Goal: Information Seeking & Learning: Learn about a topic

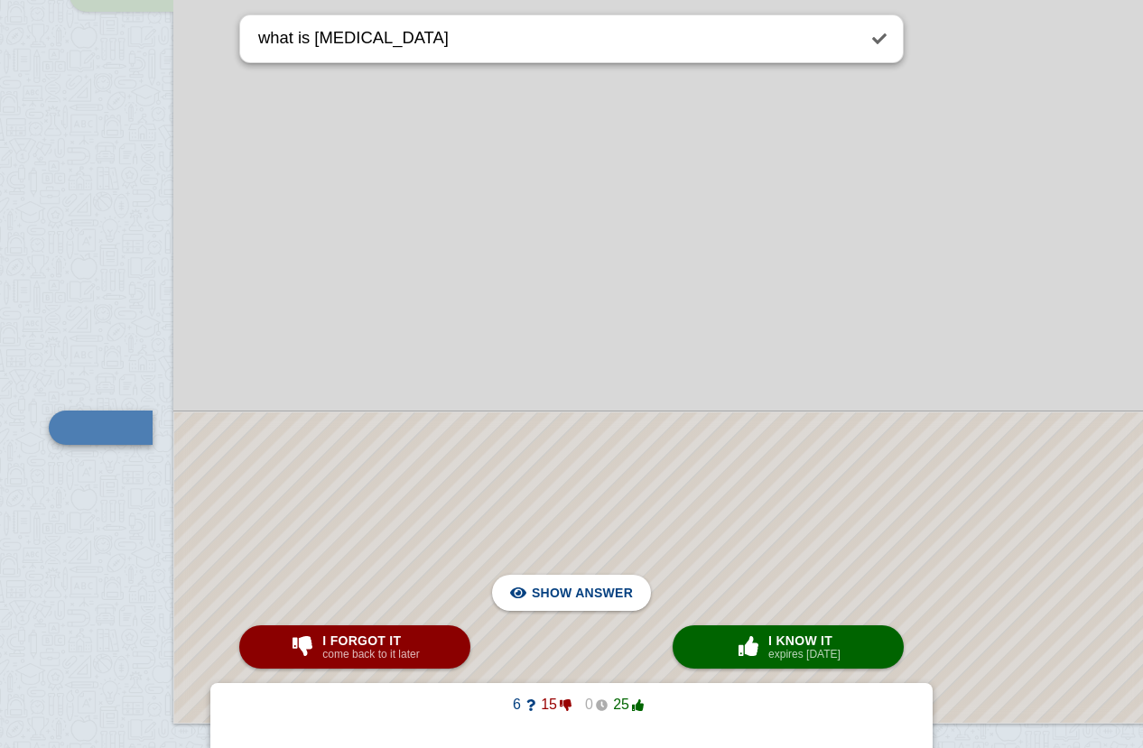
scroll to position [7789, 0]
click at [579, 606] on span "Hide answer" at bounding box center [586, 593] width 94 height 40
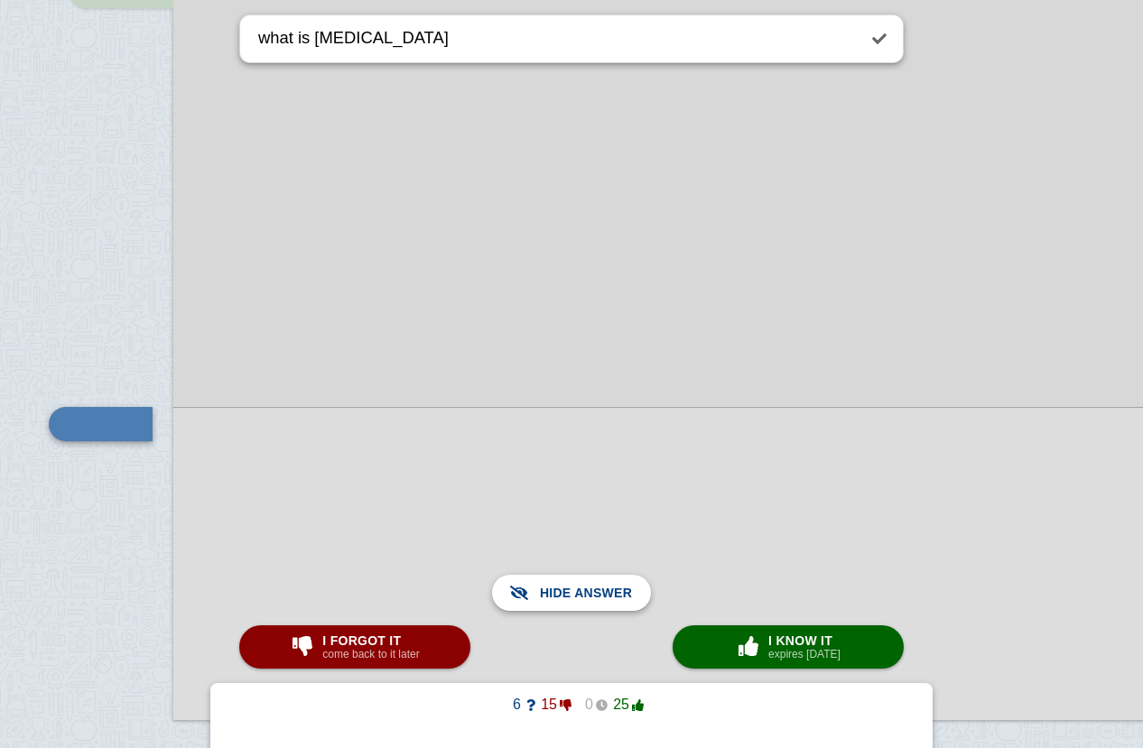
click at [579, 606] on span "Show answer" at bounding box center [582, 593] width 101 height 40
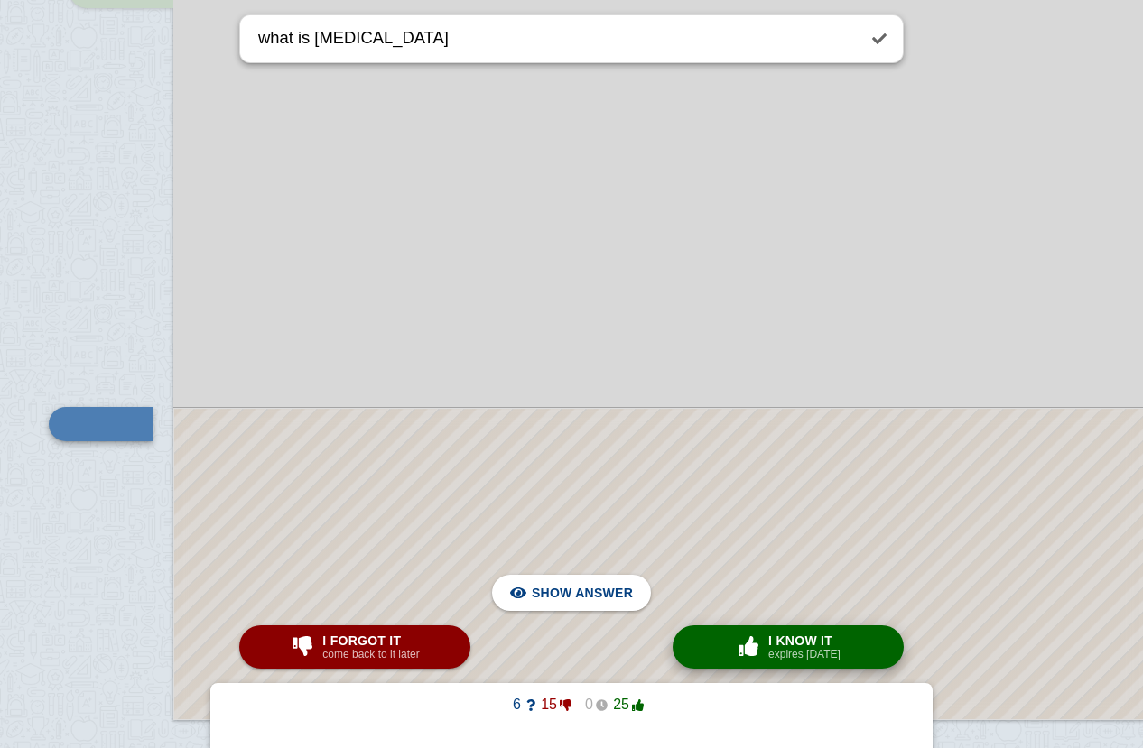
click at [772, 654] on small "expires [DATE]" at bounding box center [804, 654] width 72 height 13
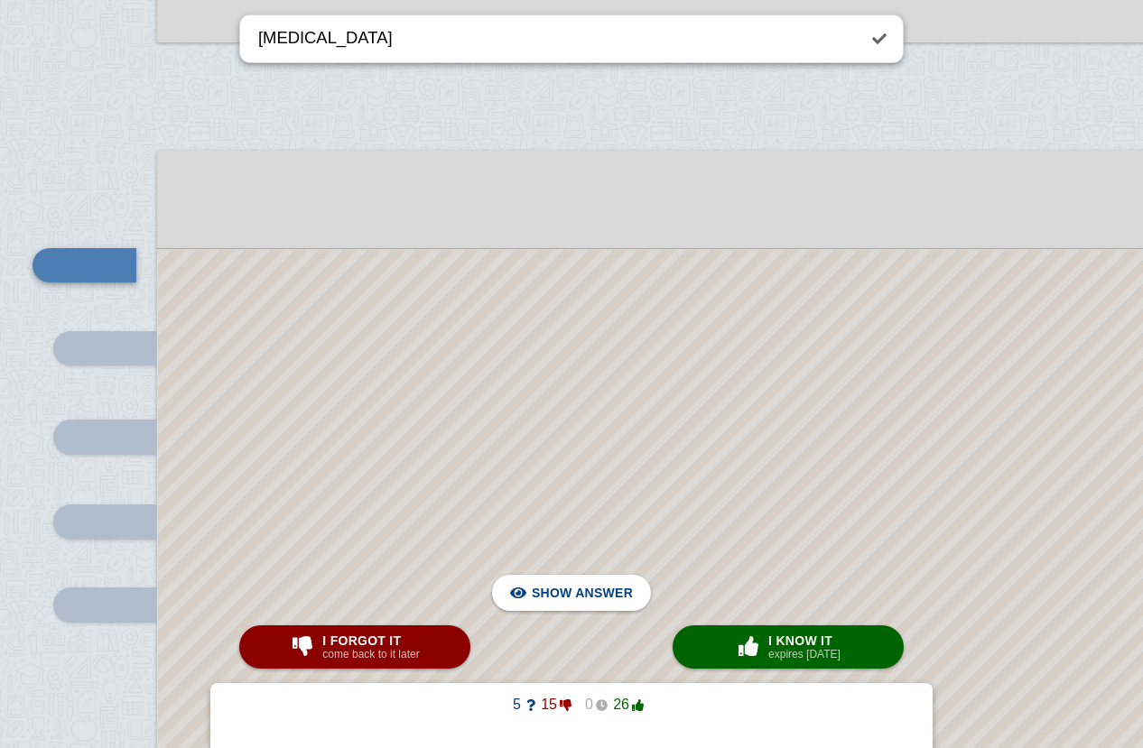
scroll to position [8467, 18]
click at [543, 596] on span "Hide answer" at bounding box center [586, 593] width 94 height 40
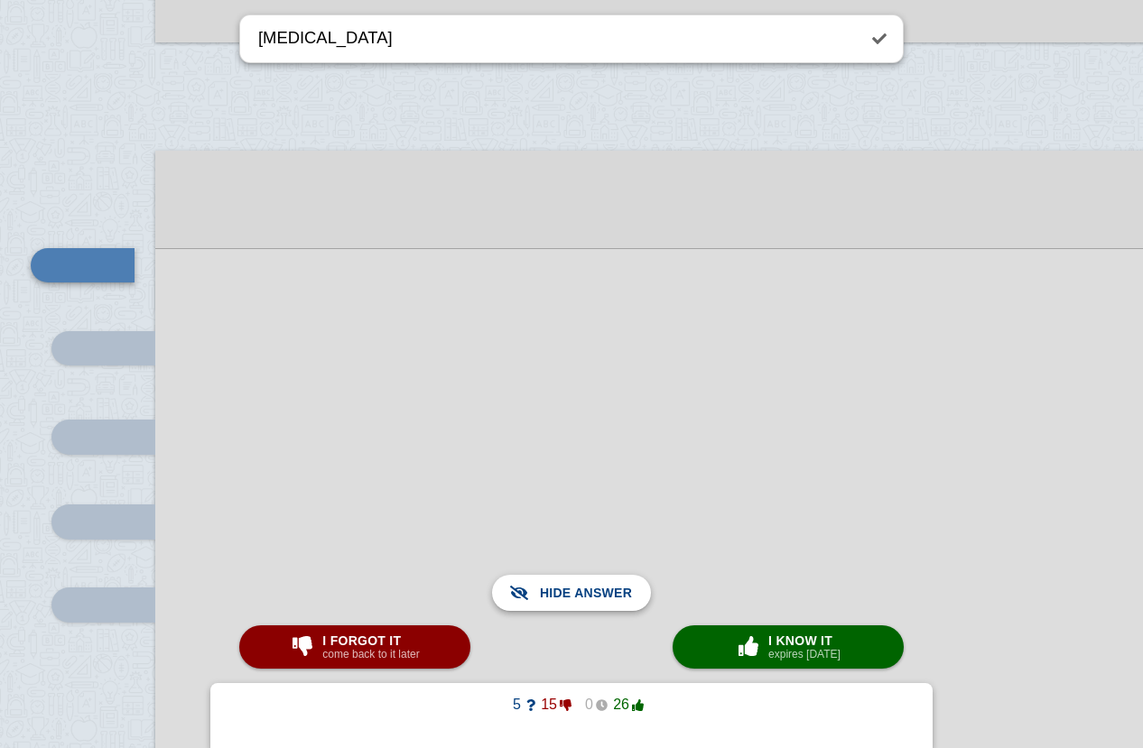
click at [558, 595] on span "Show answer" at bounding box center [582, 593] width 101 height 40
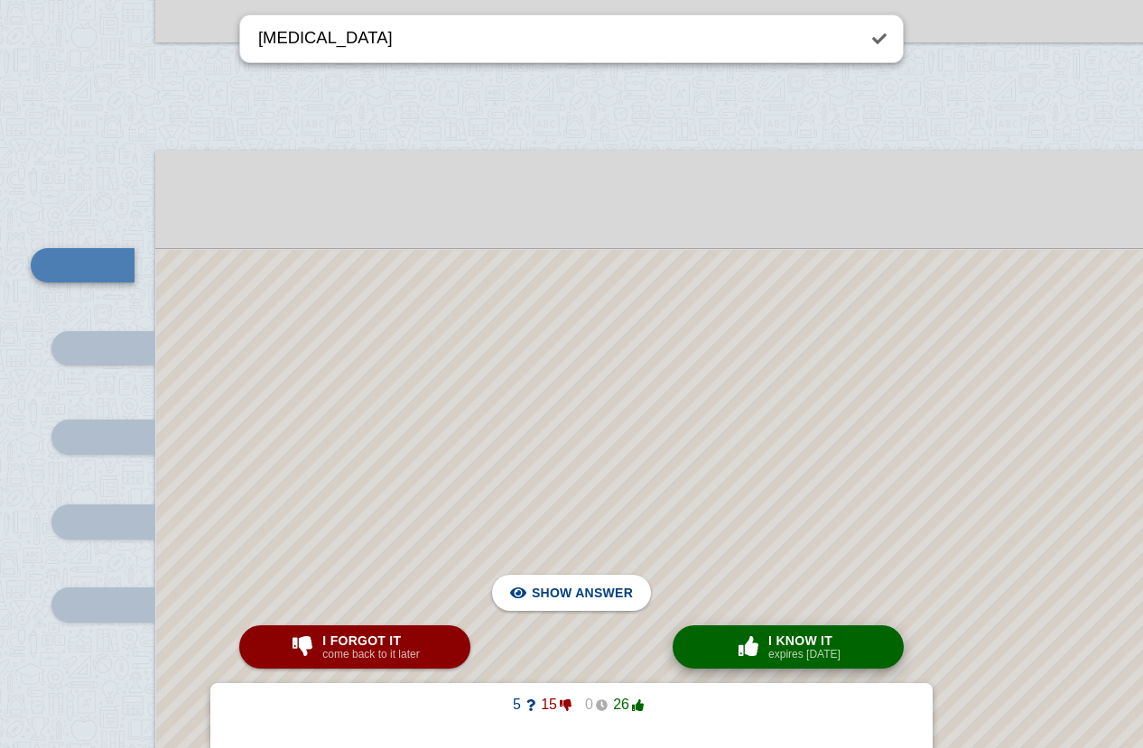
click at [760, 634] on div "× 0 I know it expires [DATE]" at bounding box center [788, 647] width 112 height 29
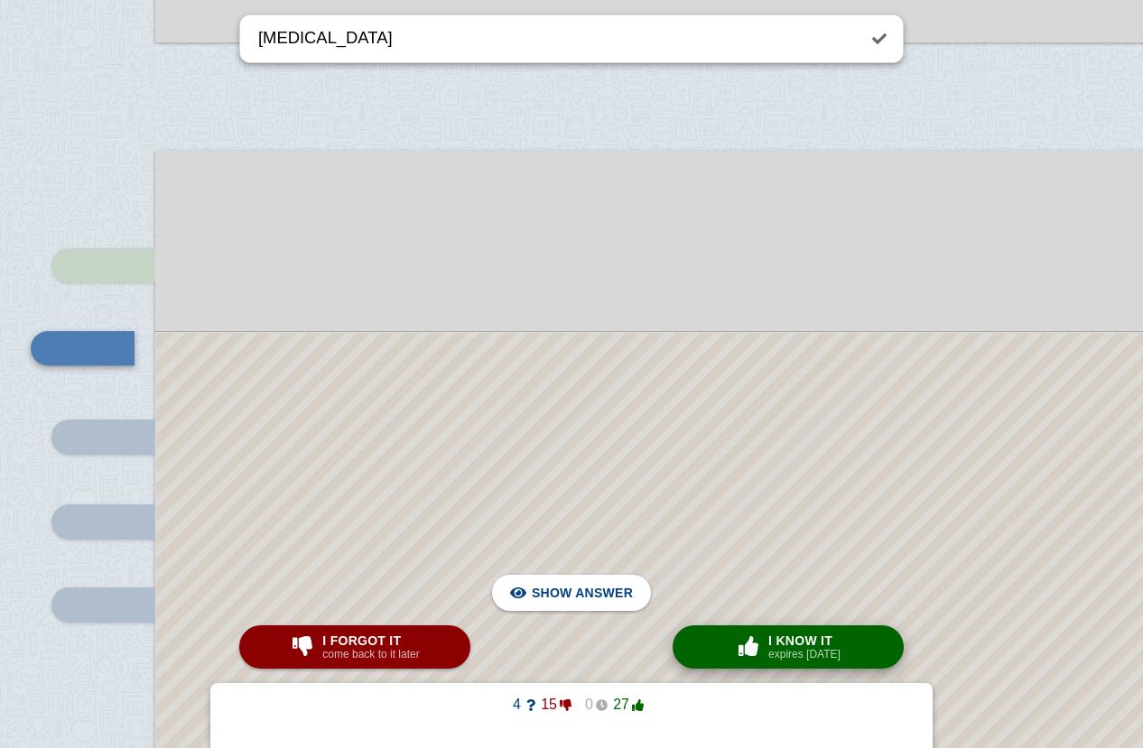
scroll to position [8551, 144]
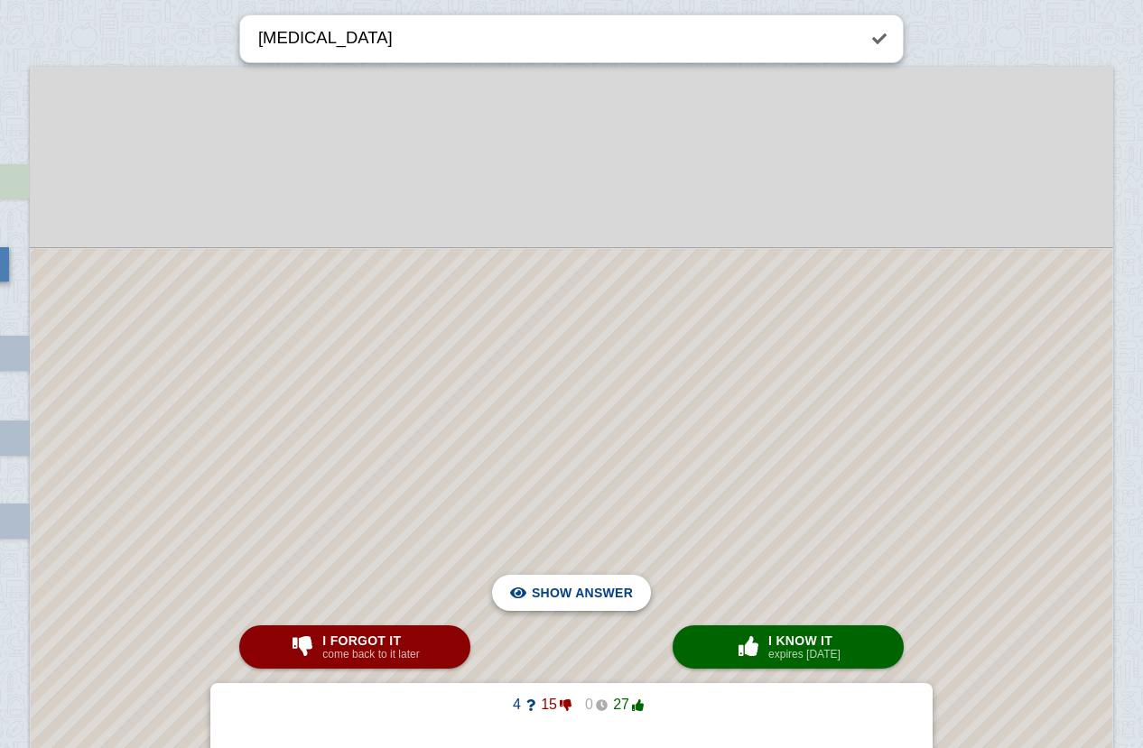
click at [552, 598] on span "Hide answer" at bounding box center [586, 593] width 94 height 40
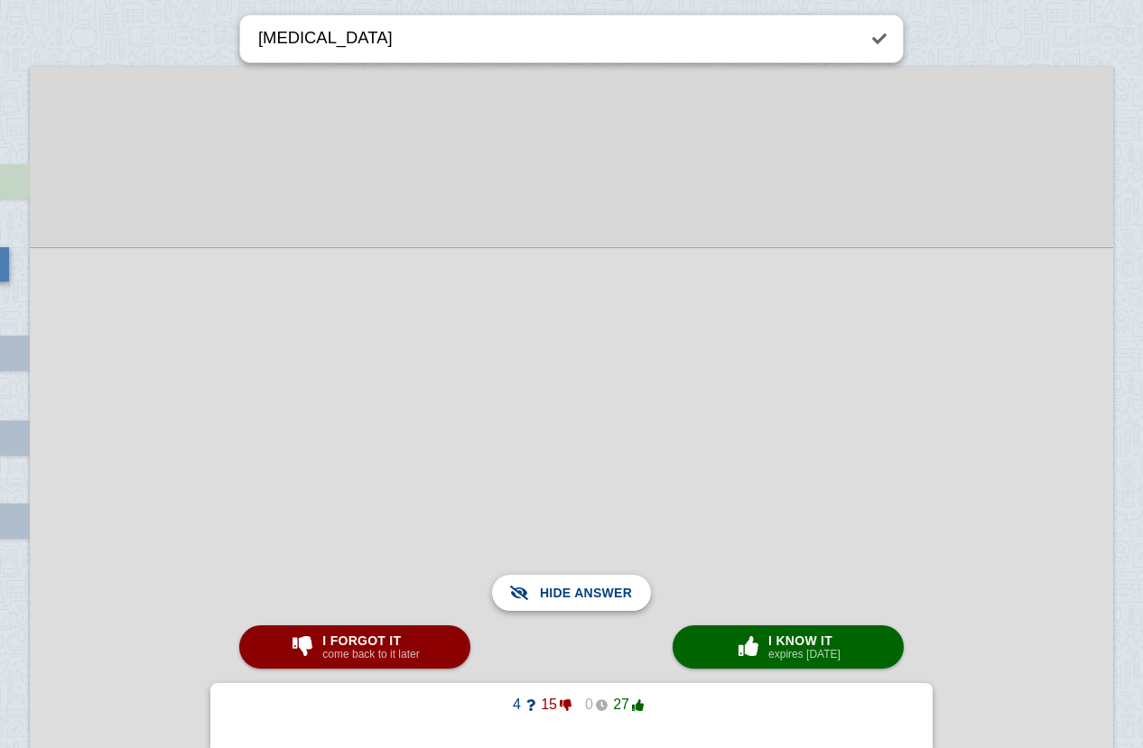
click at [552, 598] on span "Show answer" at bounding box center [582, 593] width 101 height 40
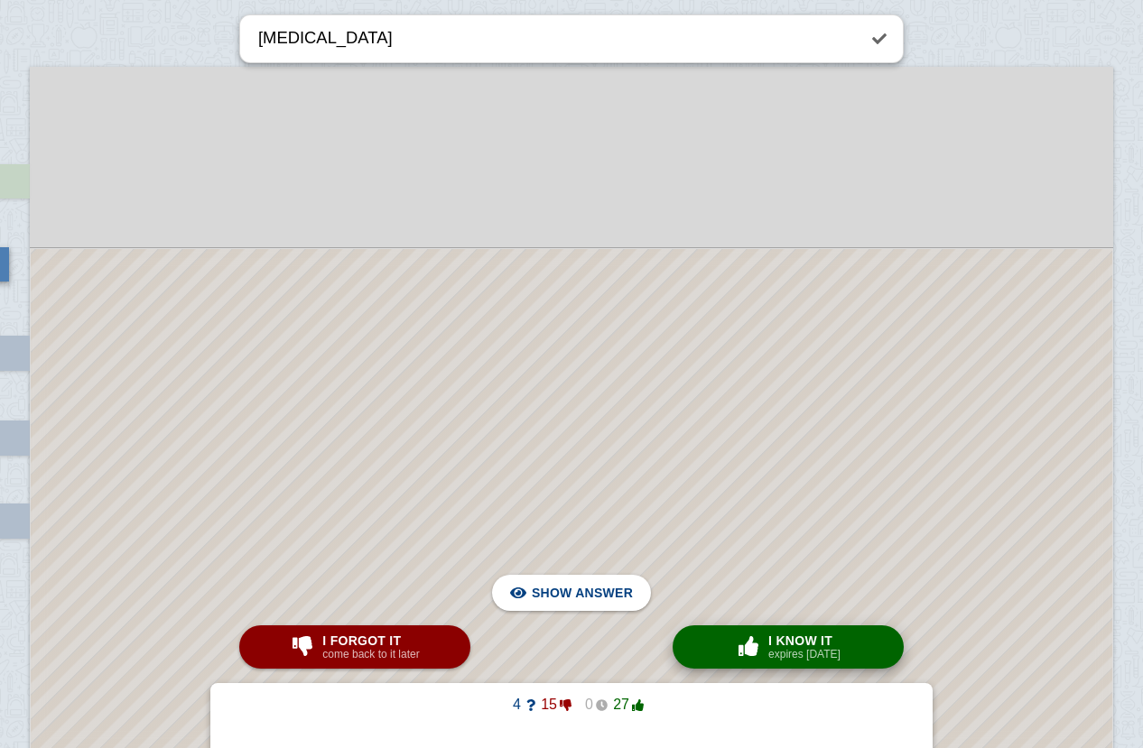
click at [788, 643] on span "I know it" at bounding box center [804, 641] width 72 height 14
type textarea "how does the cardiovascual system help maintain homeostasis"
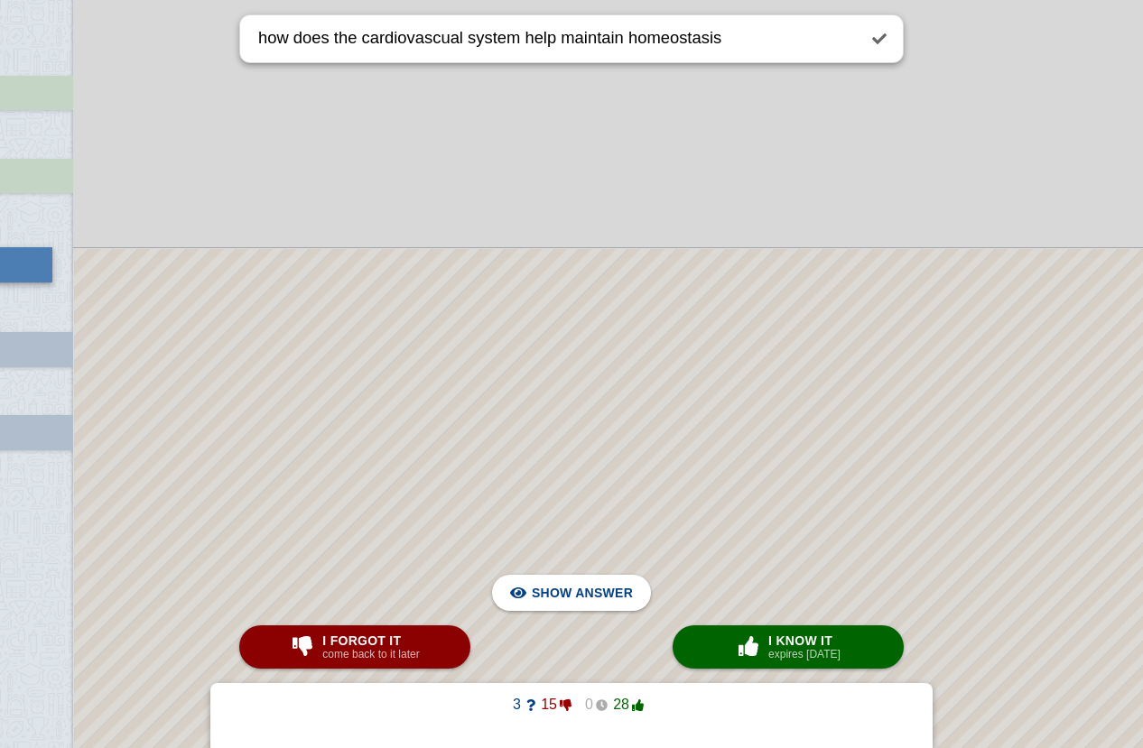
scroll to position [8639, 99]
click at [612, 585] on span "Hide answer" at bounding box center [586, 593] width 94 height 40
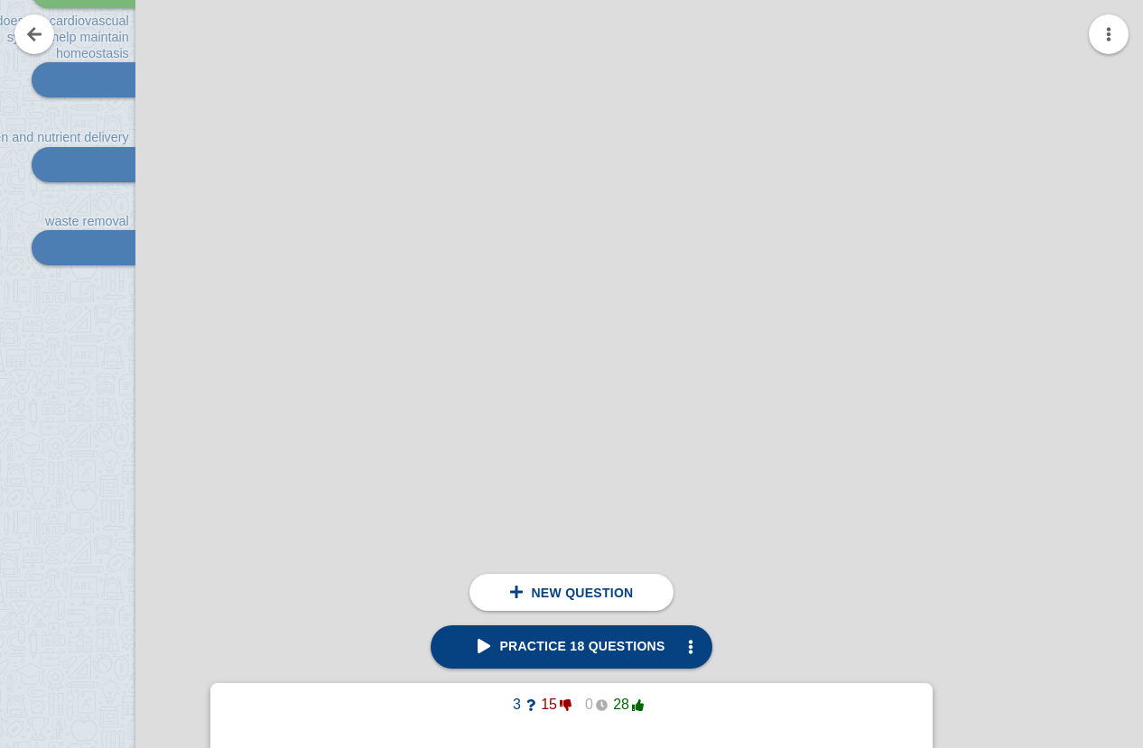
scroll to position [8827, 38]
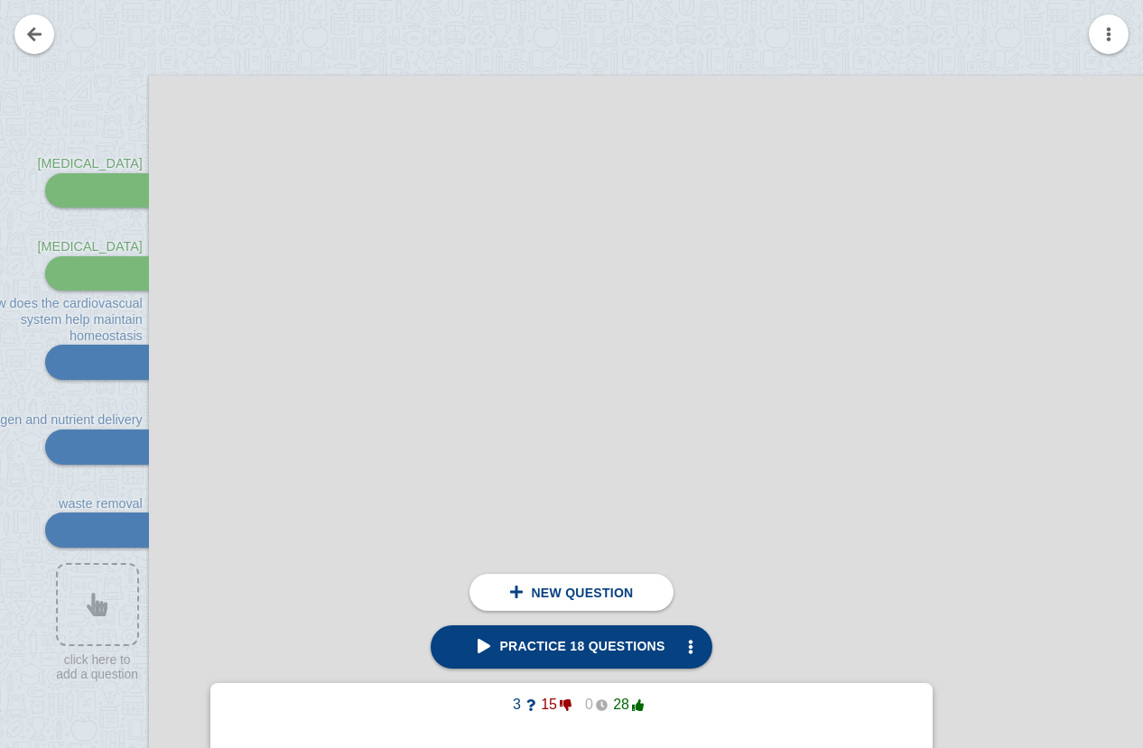
scroll to position [8352, 15]
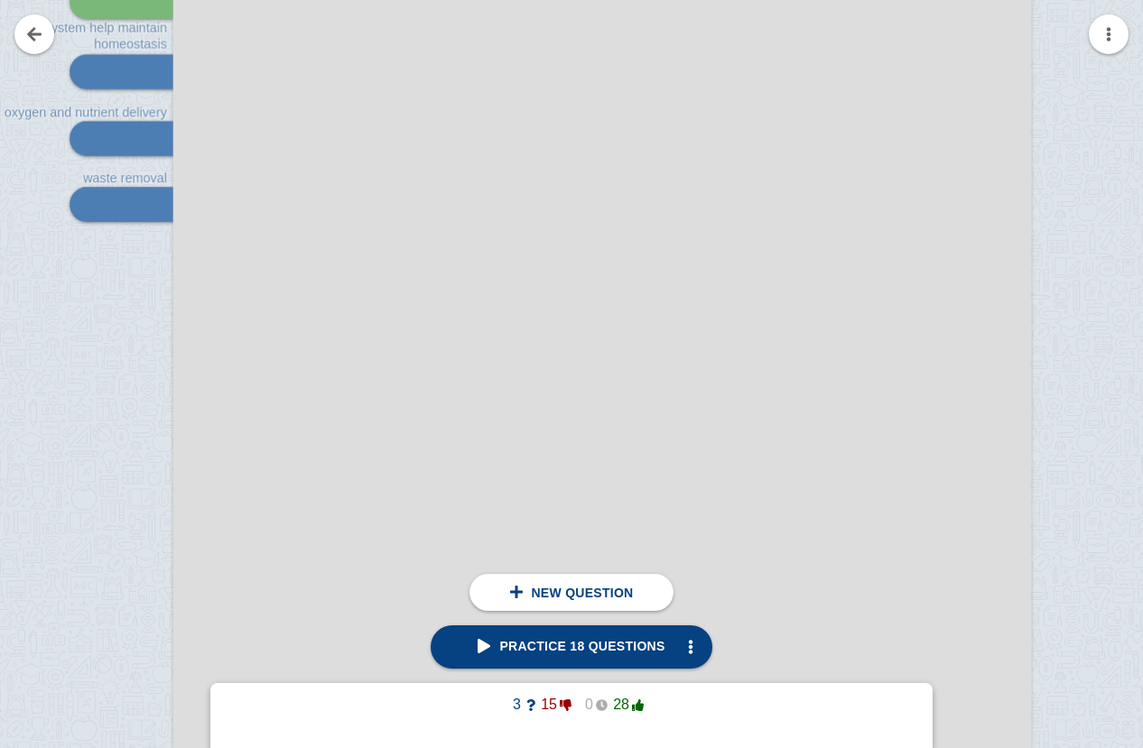
scroll to position [6946, 0]
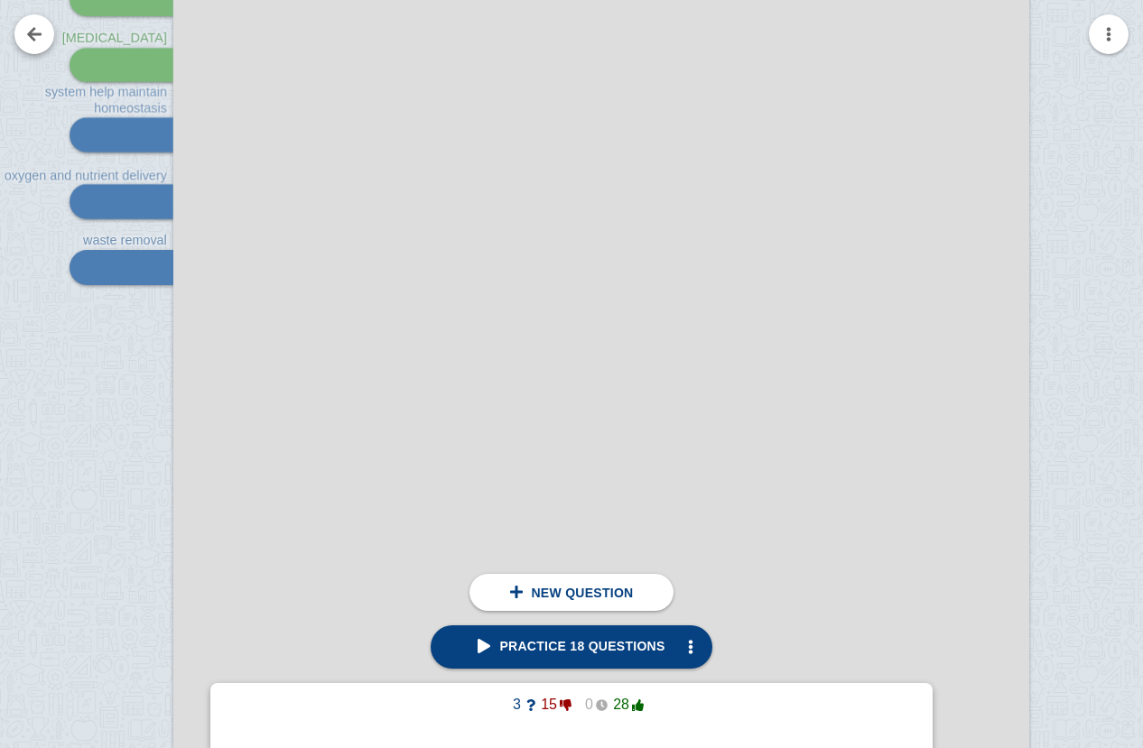
click at [28, 23] on link at bounding box center [34, 34] width 40 height 40
checkbox input "false"
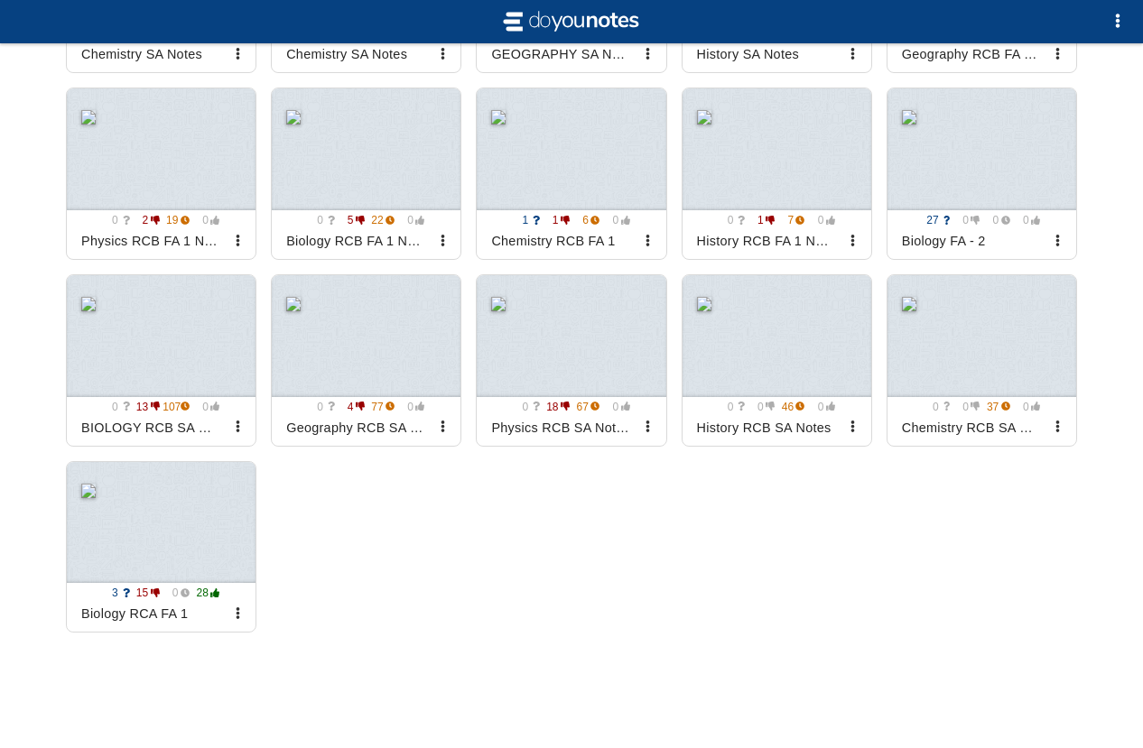
scroll to position [1736, 0]
click at [228, 607] on button "button" at bounding box center [237, 614] width 36 height 36
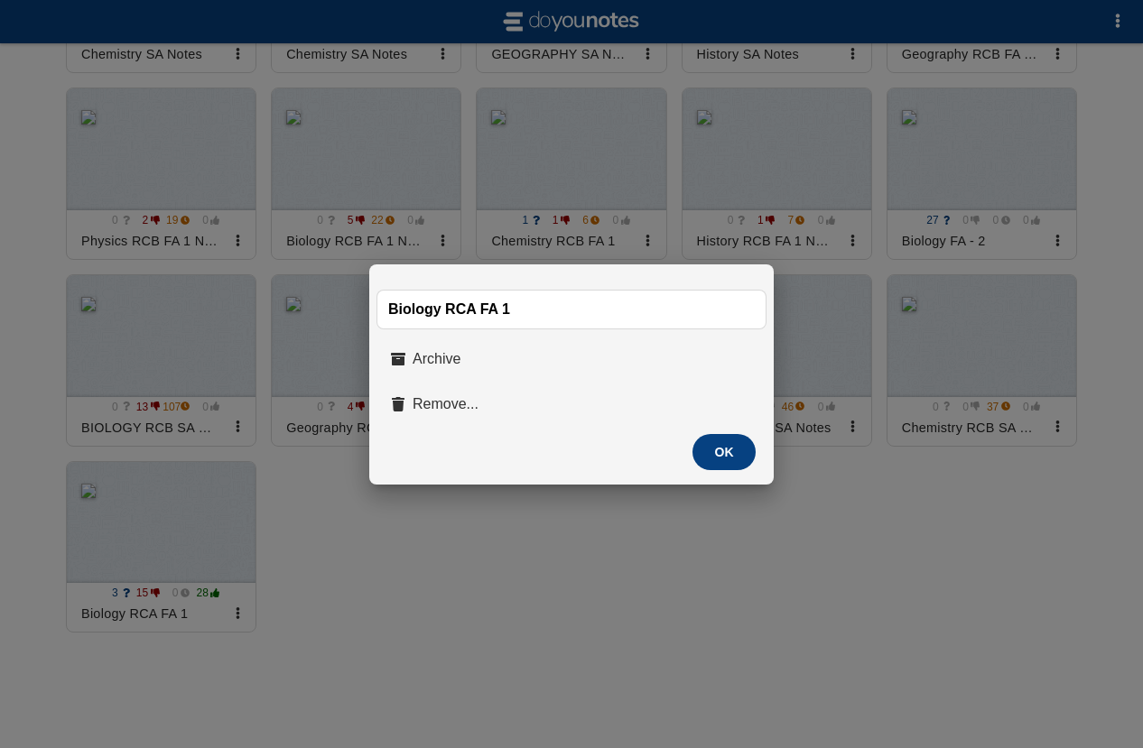
click at [728, 454] on button "OK" at bounding box center [723, 452] width 63 height 36
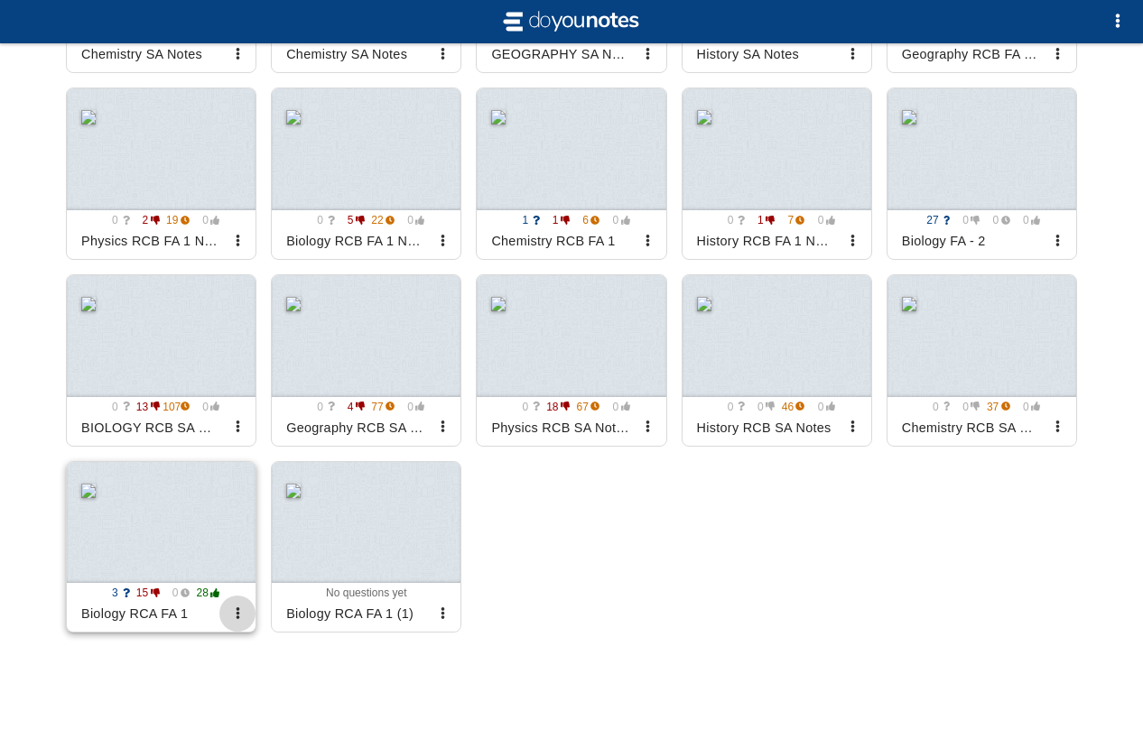
click at [241, 619] on span "button" at bounding box center [238, 613] width 12 height 12
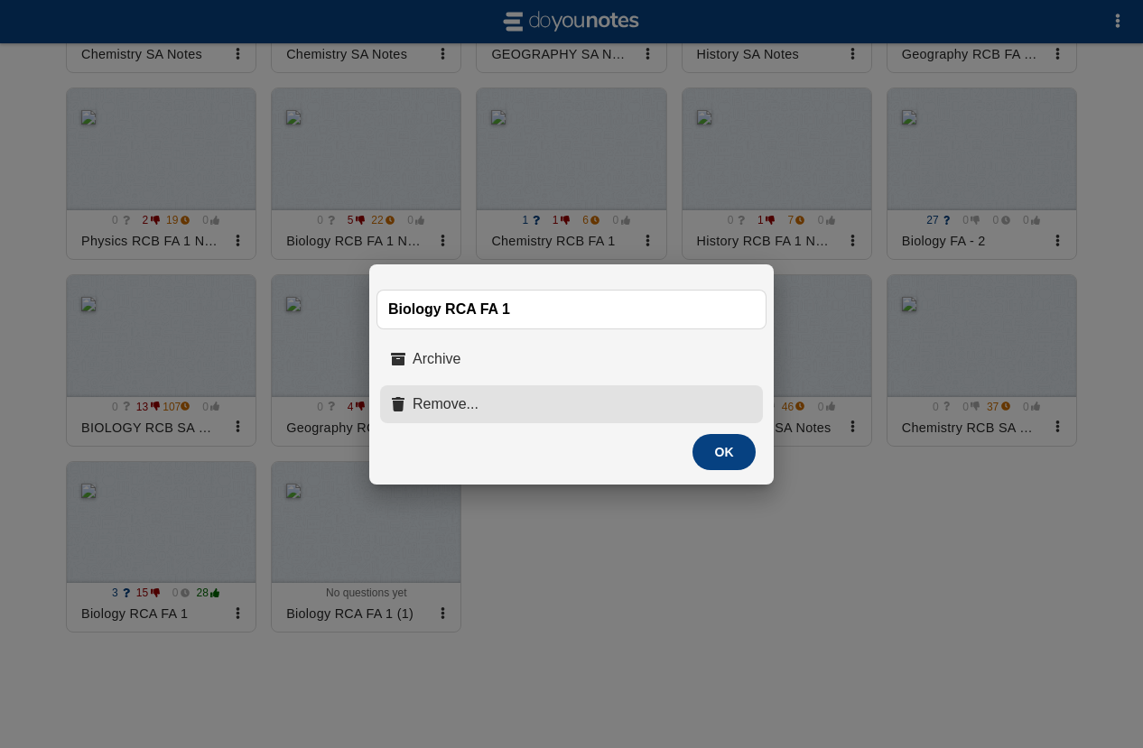
click at [494, 403] on button "Remove..." at bounding box center [571, 404] width 383 height 38
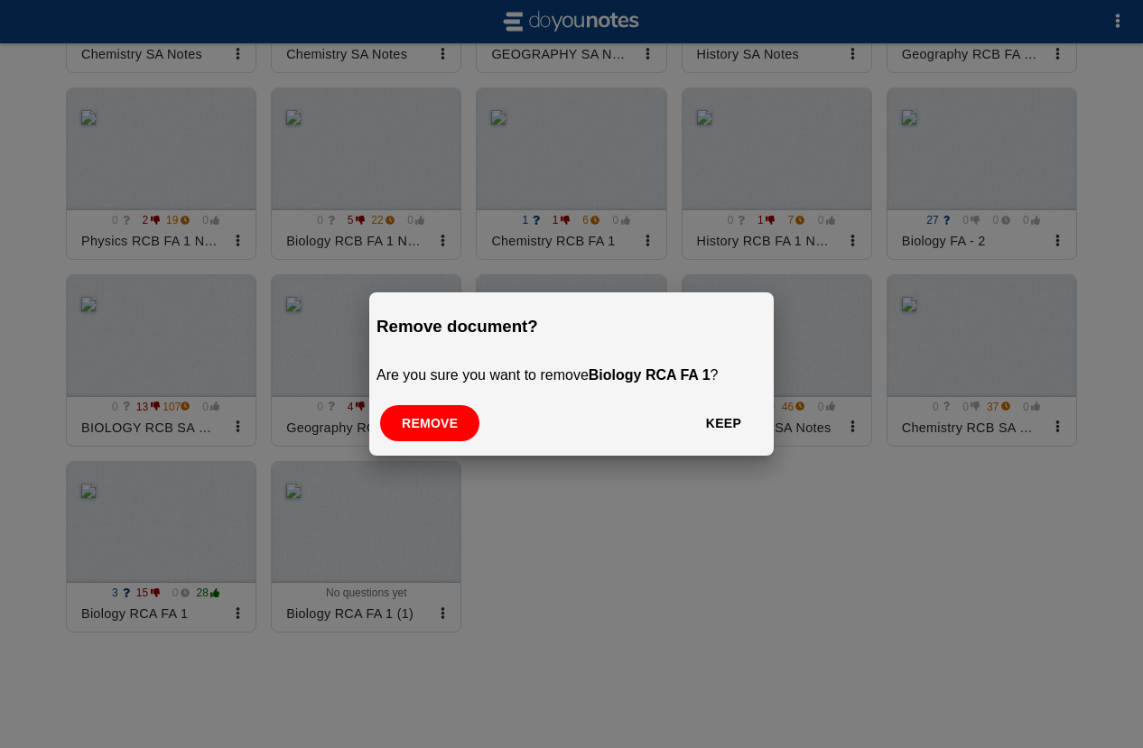
click at [444, 427] on button "Remove" at bounding box center [429, 423] width 99 height 36
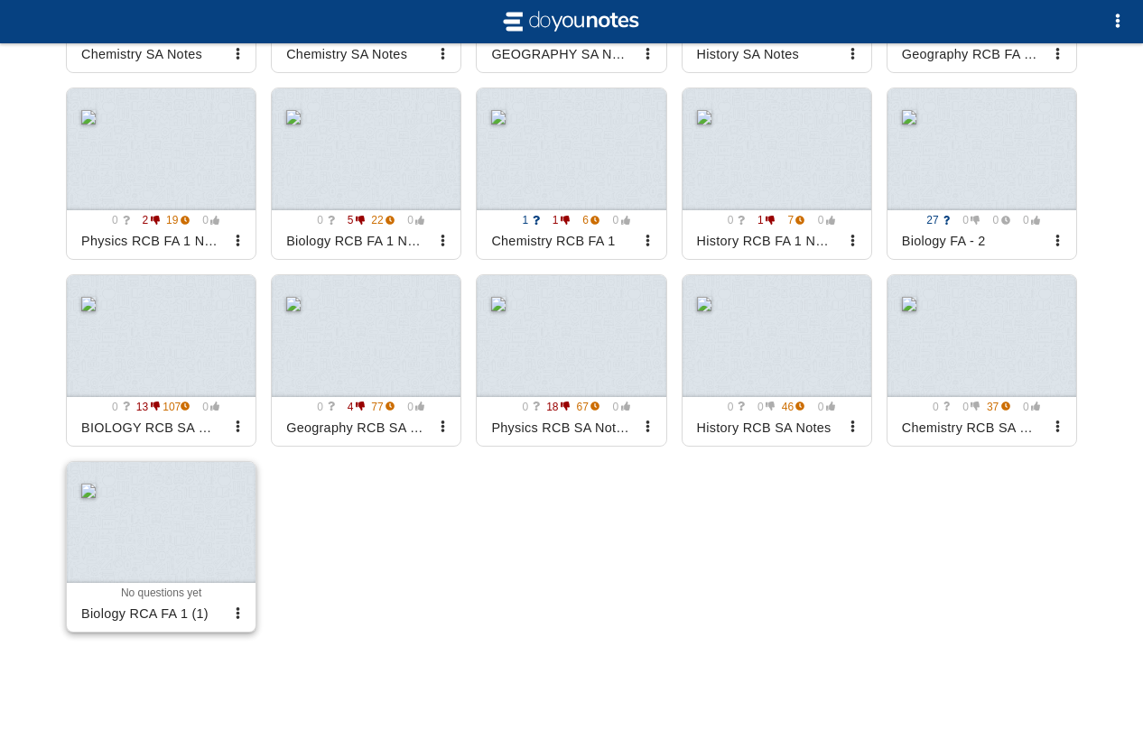
click at [206, 515] on div at bounding box center [161, 523] width 189 height 122
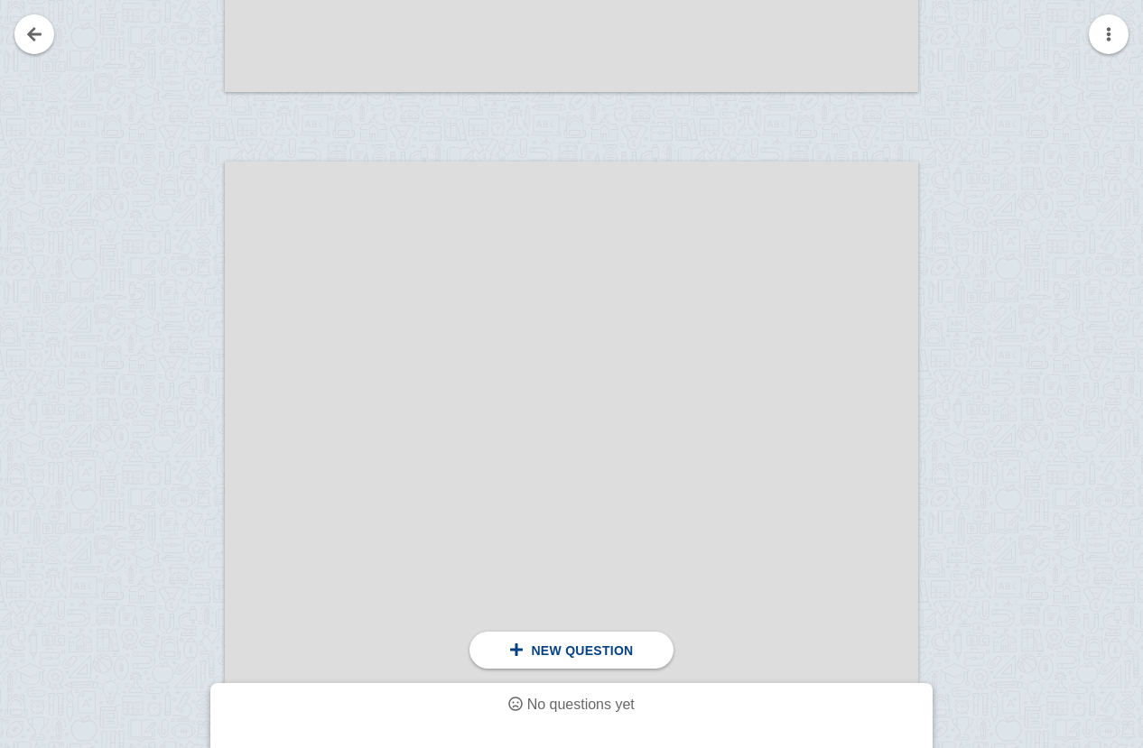
scroll to position [1233, 0]
